Goal: Check status: Check status

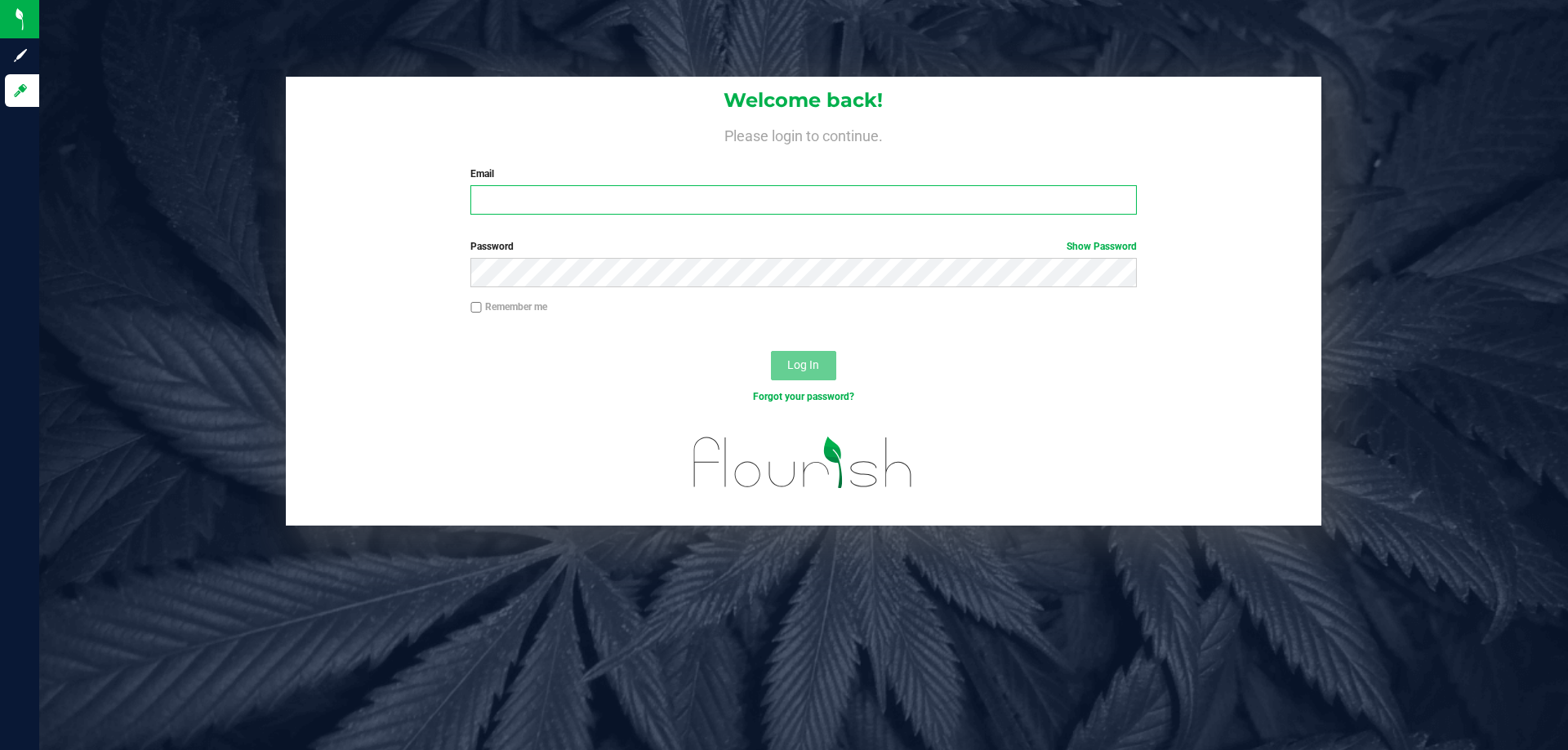
drag, startPoint x: 696, startPoint y: 207, endPoint x: 682, endPoint y: 223, distance: 21.3
click at [695, 208] on input "Email" at bounding box center [803, 200] width 665 height 29
type input "[EMAIL_ADDRESS][DOMAIN_NAME]"
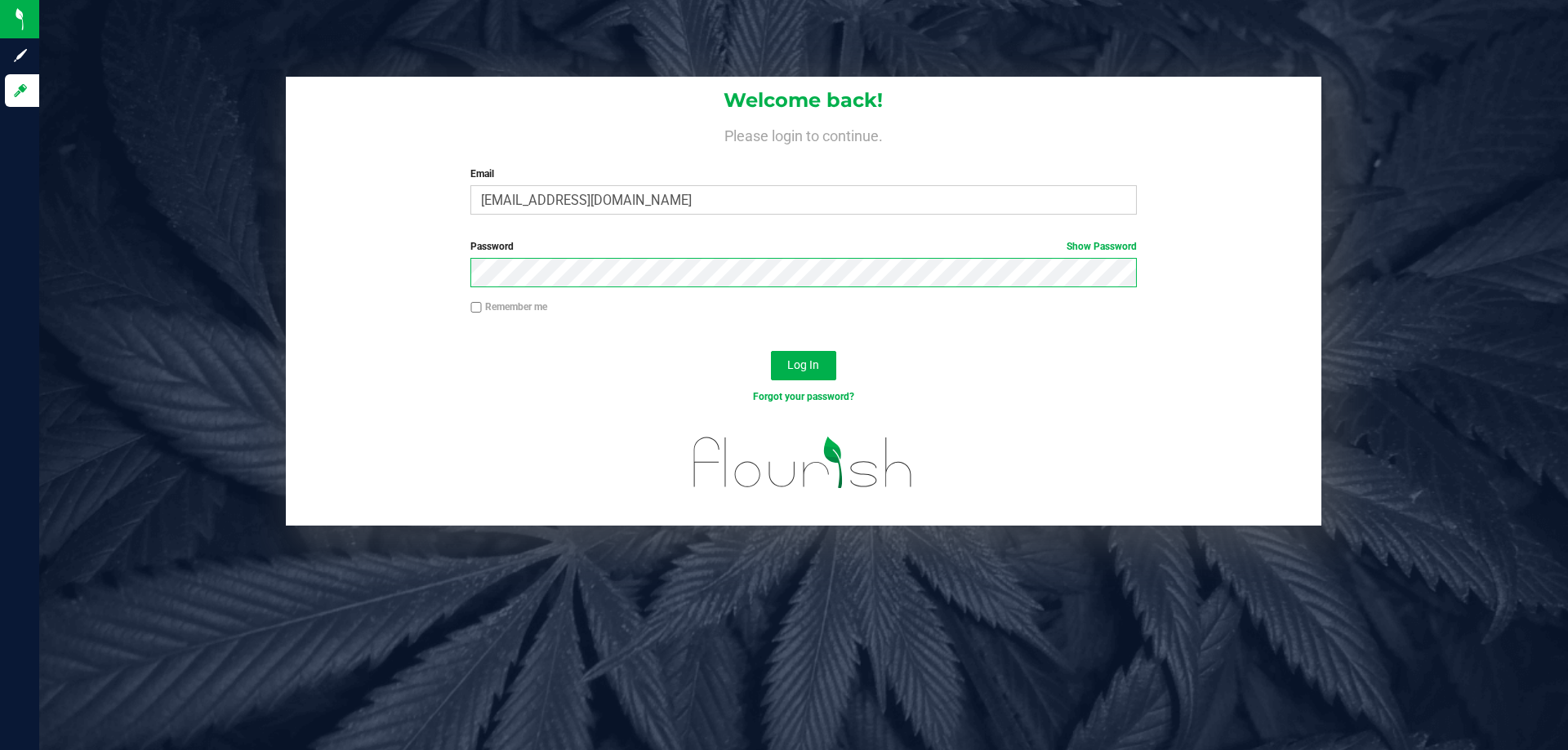
click at [771, 351] on button "Log In" at bounding box center [804, 365] width 65 height 29
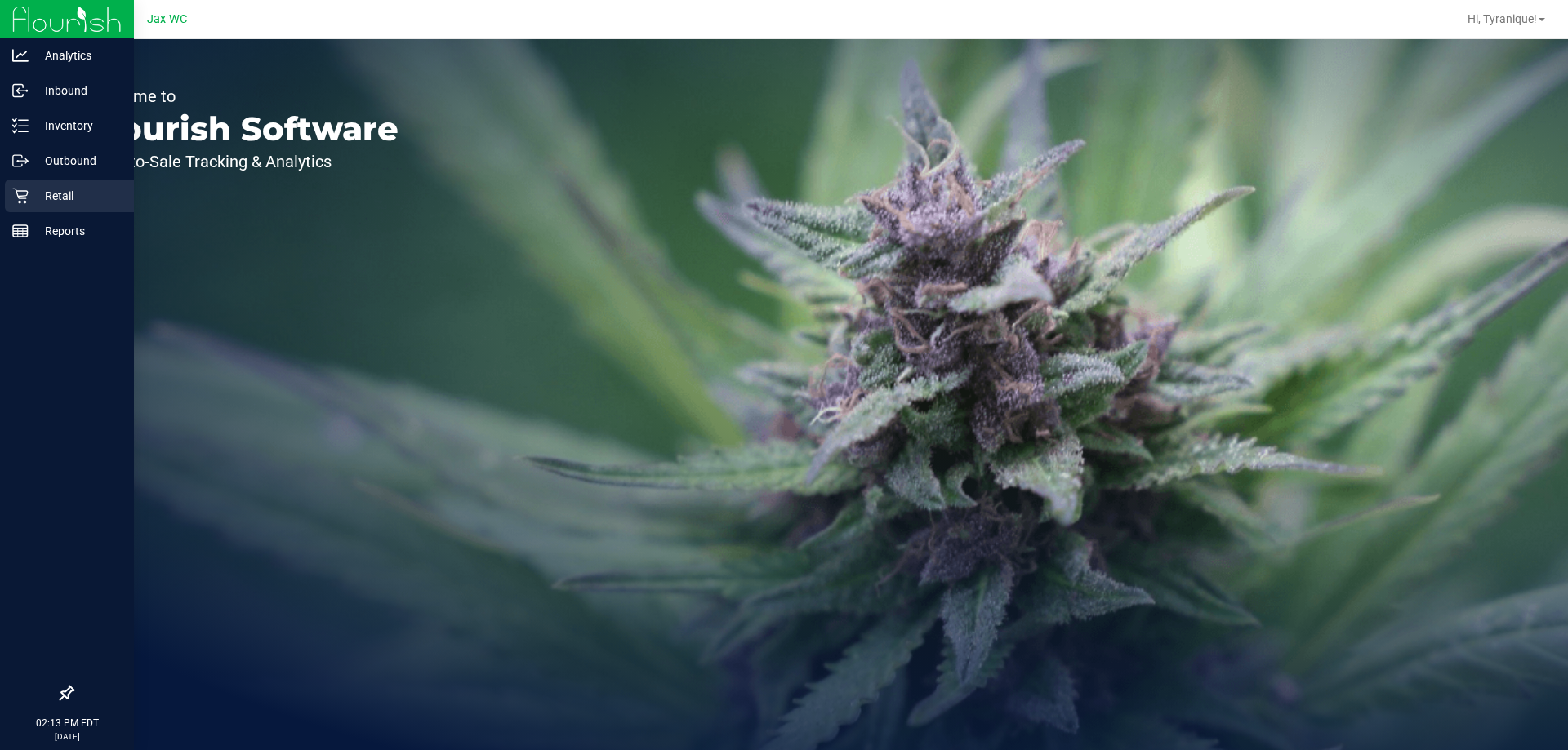
click at [35, 196] on p "Retail" at bounding box center [77, 196] width 98 height 20
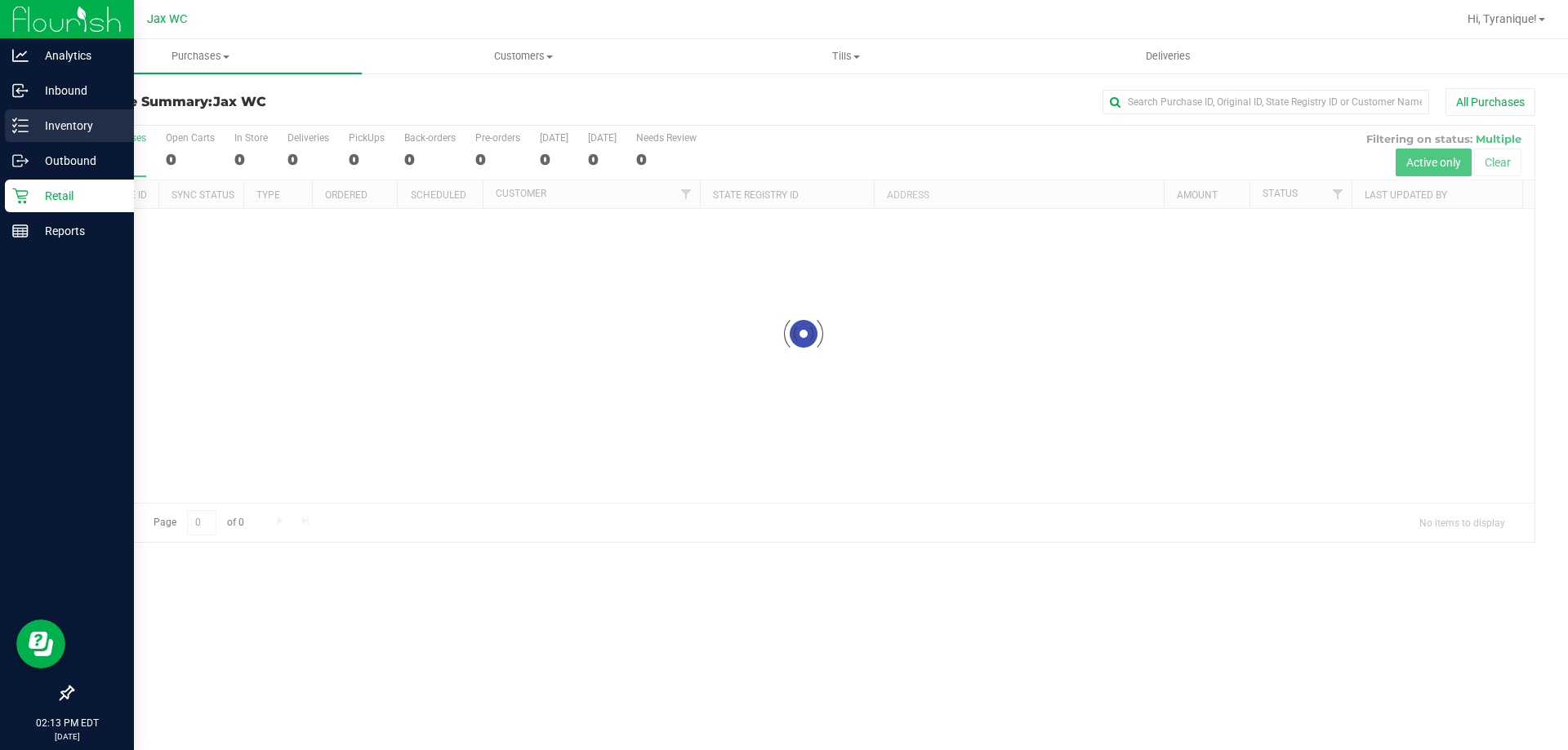
click at [30, 123] on p "Inventory" at bounding box center [77, 126] width 98 height 20
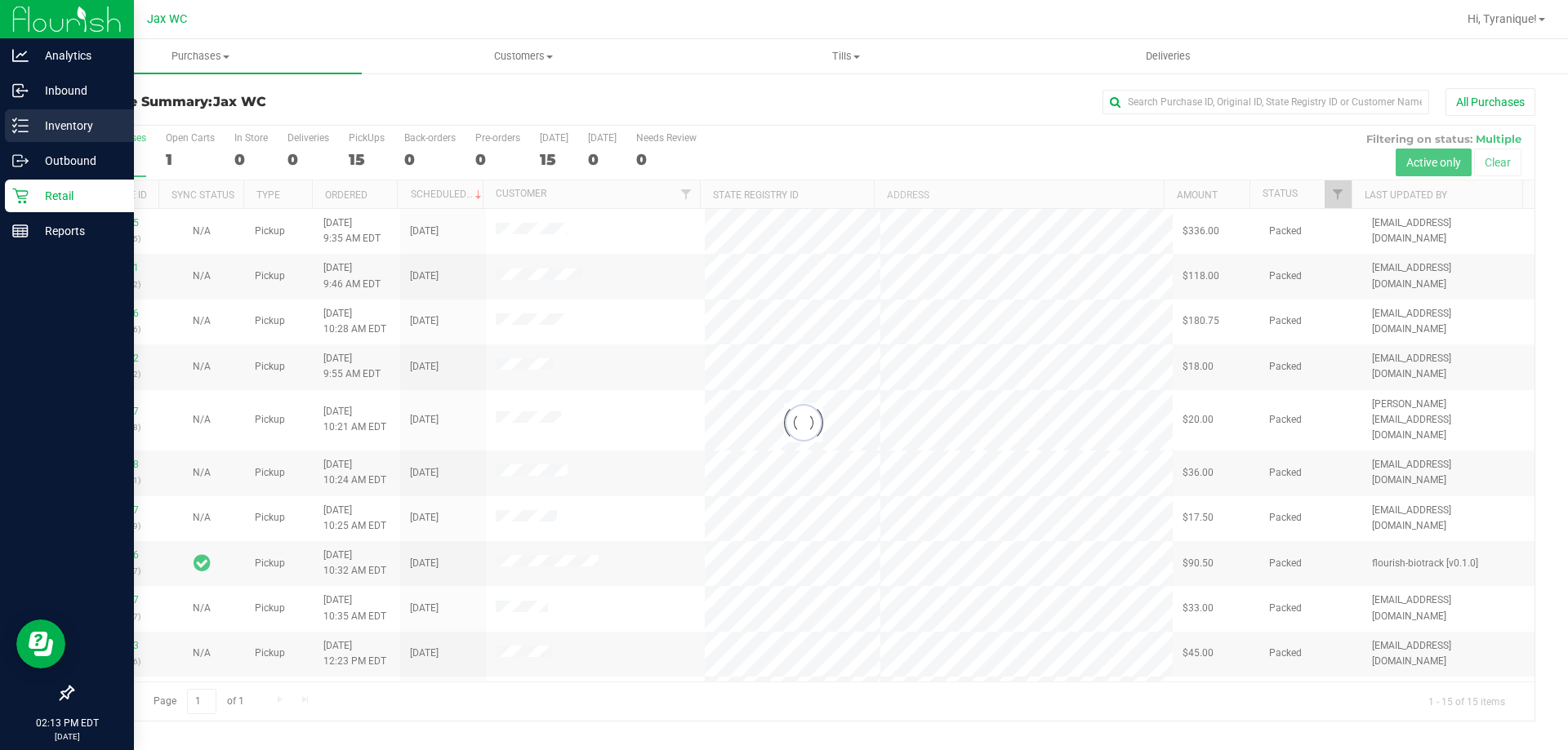
click at [32, 123] on p "Inventory" at bounding box center [77, 126] width 98 height 20
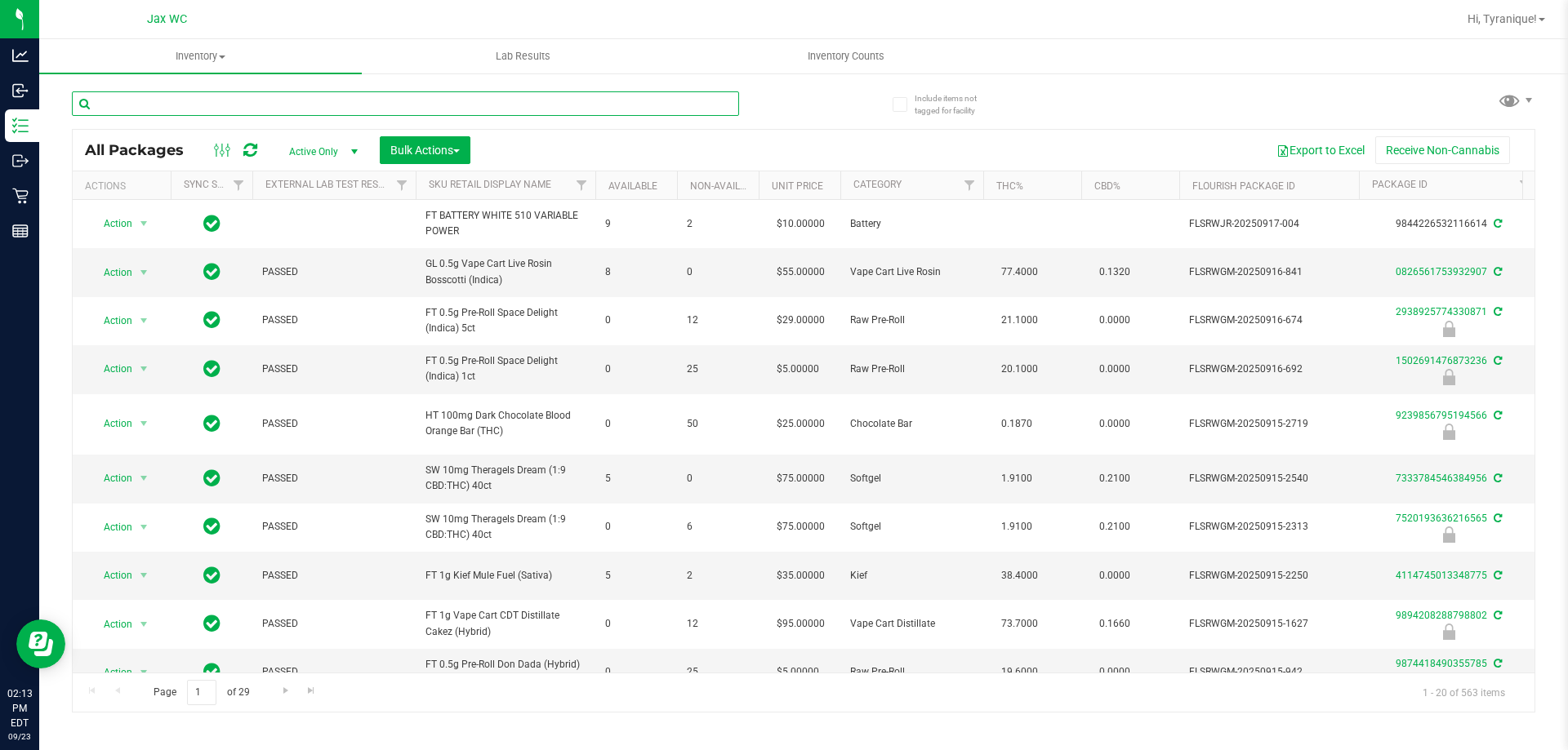
drag, startPoint x: 394, startPoint y: 106, endPoint x: 306, endPoint y: 113, distance: 88.3
click at [306, 113] on input "text" at bounding box center [405, 103] width 667 height 24
paste input "SN250728DC1-0804"
type input "SN250728DC1-0804"
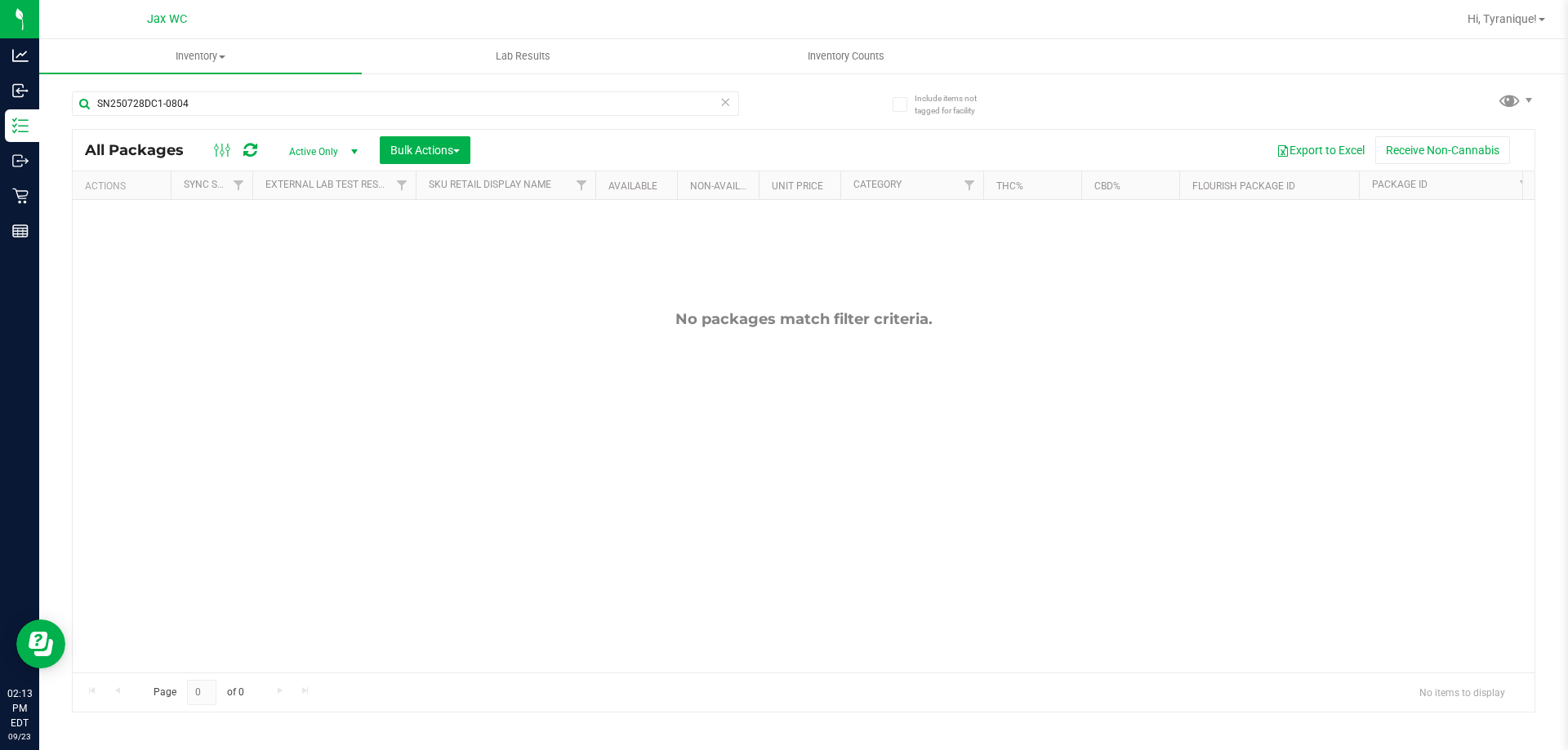
click at [722, 97] on icon at bounding box center [725, 102] width 12 height 20
